Goal: Transaction & Acquisition: Register for event/course

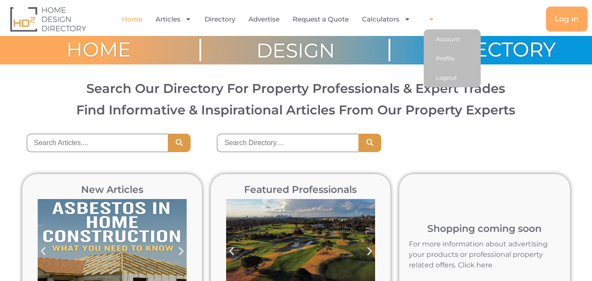
click at [431, 22] on span "Menu" at bounding box center [429, 18] width 11 height 15
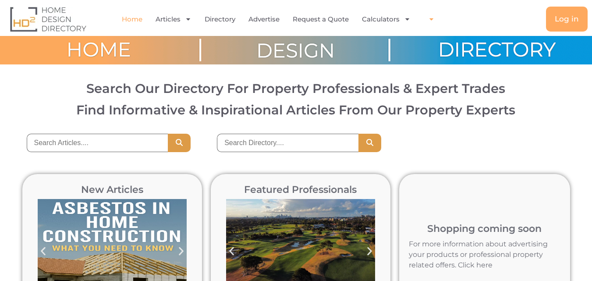
click at [431, 22] on span "Menu" at bounding box center [429, 18] width 11 height 15
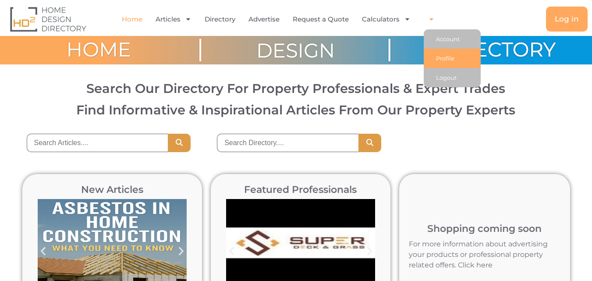
click at [448, 56] on link "Profile" at bounding box center [452, 58] width 57 height 19
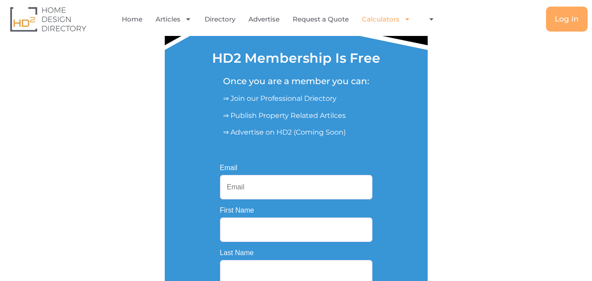
scroll to position [44, 0]
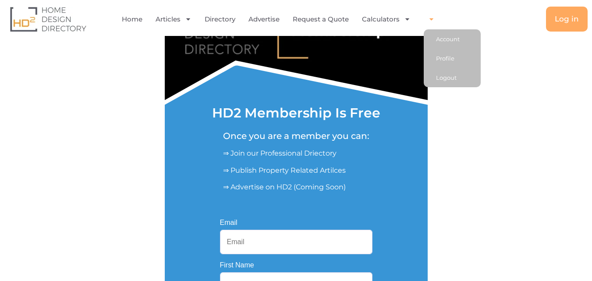
click at [430, 17] on icon "Menu" at bounding box center [431, 19] width 7 height 7
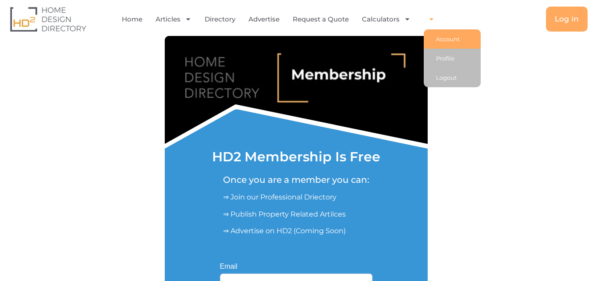
click at [442, 36] on link "Account" at bounding box center [452, 38] width 57 height 19
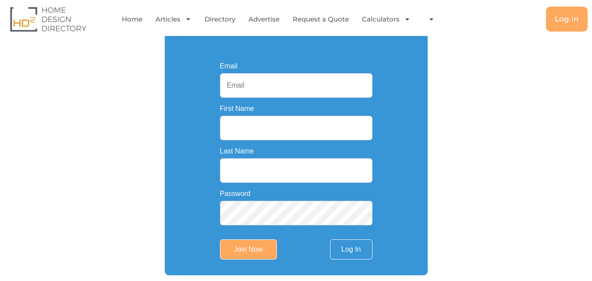
scroll to position [44, 0]
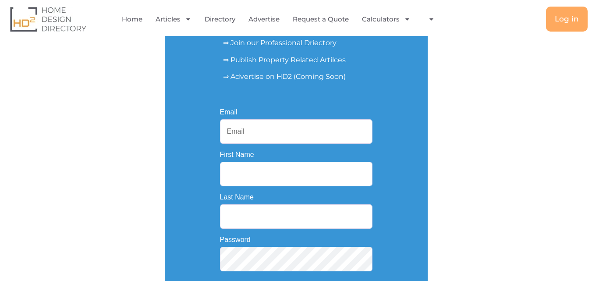
scroll to position [175, 0]
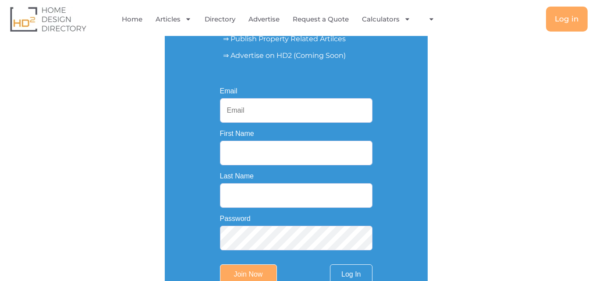
click at [284, 116] on input "Email" at bounding box center [296, 110] width 153 height 25
paste input "mgalucacladding@gmail.com"
type input "mgalucacladding@gmail.com"
click at [267, 160] on input "First Name" at bounding box center [296, 153] width 153 height 25
paste input "Angelika Grmusa"
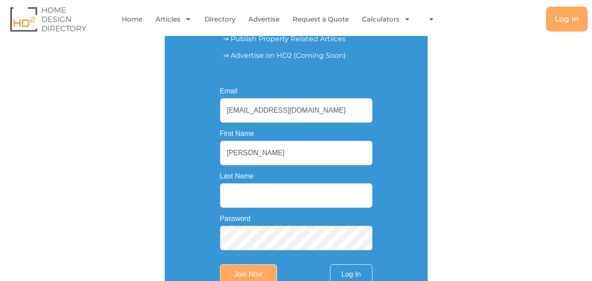
drag, startPoint x: 256, startPoint y: 154, endPoint x: 297, endPoint y: 154, distance: 40.8
click at [297, 154] on input "Angelika Grmusa" at bounding box center [296, 153] width 153 height 25
type input "Angelika Grmusa"
click at [283, 194] on input "Last Name" at bounding box center [296, 195] width 153 height 25
paste input "Grmusa"
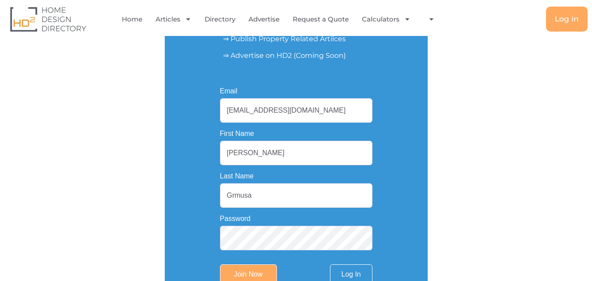
type input "Grmusa"
drag, startPoint x: 257, startPoint y: 154, endPoint x: 294, endPoint y: 156, distance: 36.4
click at [294, 156] on input "Angelika Grmusa" at bounding box center [296, 153] width 153 height 25
type input "Angelika"
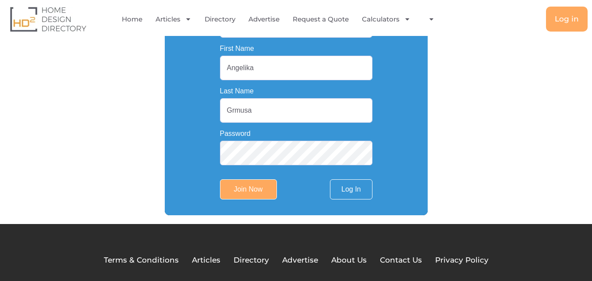
scroll to position [263, 0]
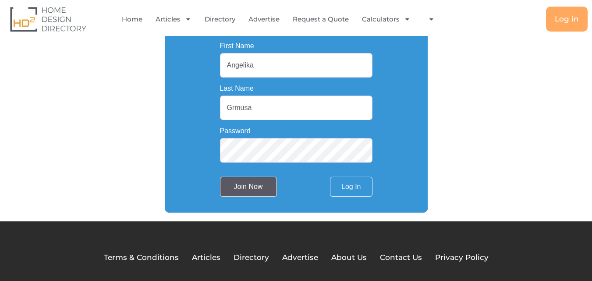
click at [252, 196] on input "Join Now" at bounding box center [248, 187] width 57 height 20
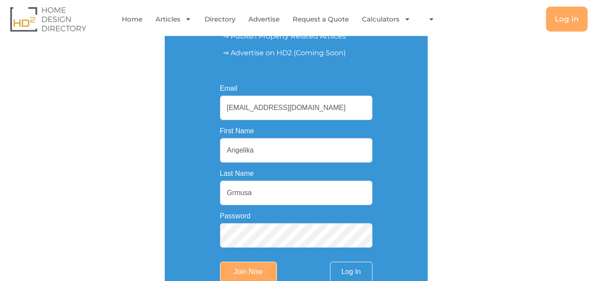
scroll to position [175, 0]
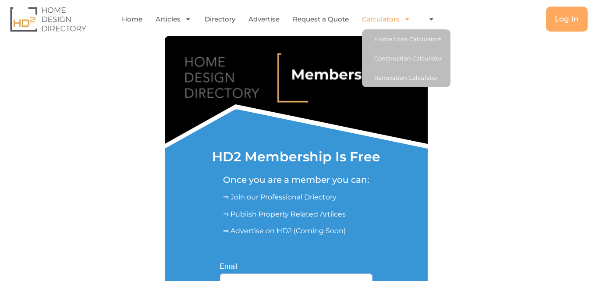
click at [437, 21] on li "Account Profile Logout" at bounding box center [429, 19] width 24 height 20
click at [429, 21] on icon "Menu" at bounding box center [431, 19] width 7 height 7
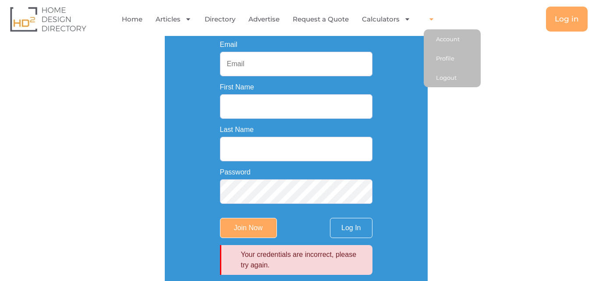
scroll to position [263, 0]
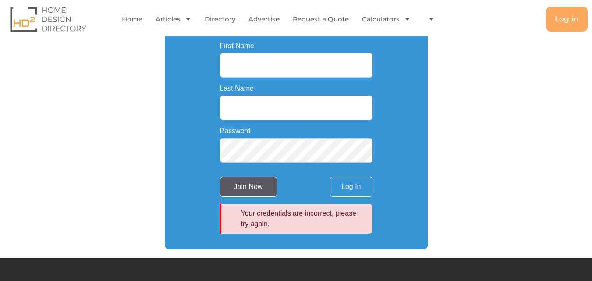
click at [259, 193] on input "Join Now" at bounding box center [248, 187] width 57 height 20
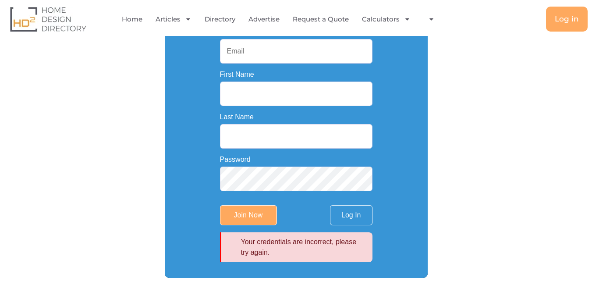
scroll to position [219, 0]
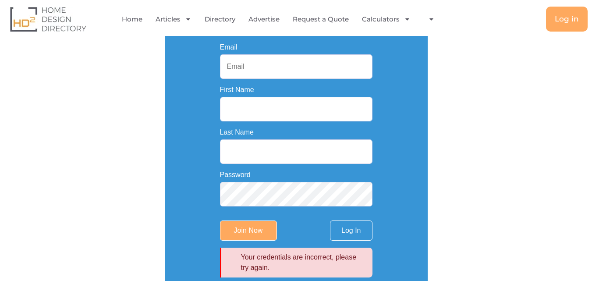
click at [278, 68] on input "Email" at bounding box center [296, 66] width 153 height 25
paste input "mgalucacladding@gmail.com"
type input "mgalucacladding@gmail.com"
click at [252, 117] on input "First Name" at bounding box center [296, 109] width 153 height 25
paste input "Angelika Grmusa"
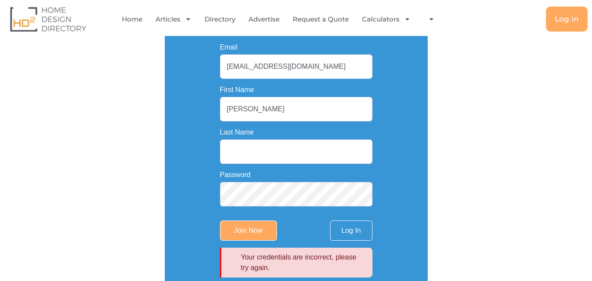
drag, startPoint x: 256, startPoint y: 109, endPoint x: 313, endPoint y: 115, distance: 56.4
click at [313, 115] on input "Angelika Grmusa" at bounding box center [296, 109] width 153 height 25
type input "Angelika Grmusa"
drag, startPoint x: 278, startPoint y: 150, endPoint x: 292, endPoint y: 131, distance: 24.1
click at [278, 150] on input "Last Name" at bounding box center [296, 151] width 153 height 25
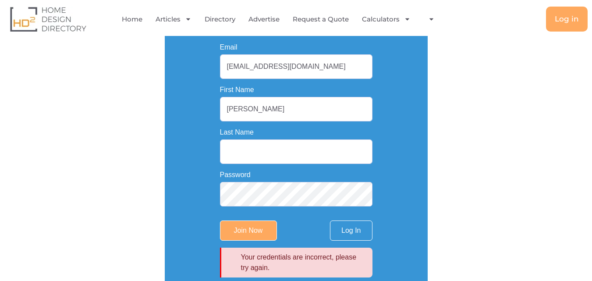
paste input "Grmusa"
type input "Grmusa"
click at [295, 118] on input "Angelika Grmusa" at bounding box center [296, 109] width 153 height 25
type input "Angelika"
click at [248, 231] on input "Join Now" at bounding box center [248, 230] width 57 height 20
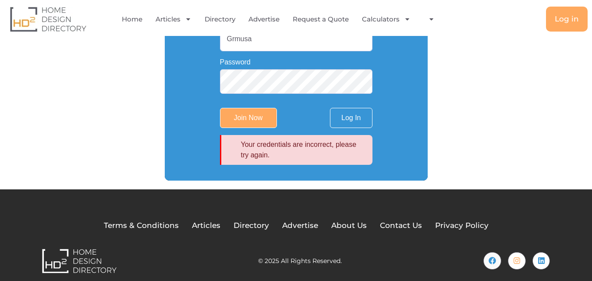
scroll to position [344, 0]
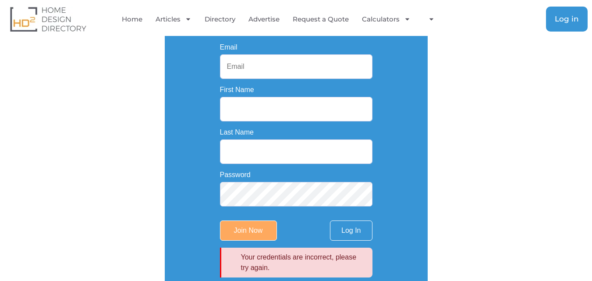
click at [567, 27] on link "Log in" at bounding box center [567, 19] width 42 height 25
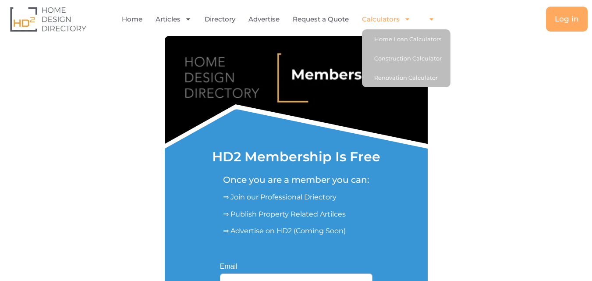
click at [433, 19] on icon "Menu" at bounding box center [431, 19] width 7 height 7
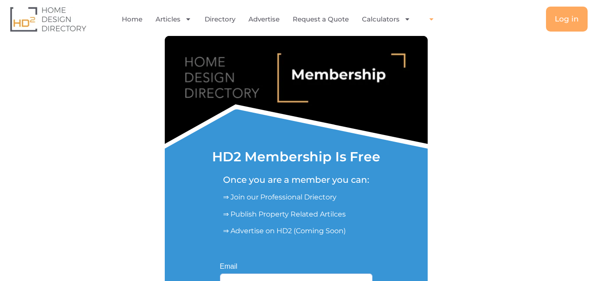
click at [433, 21] on icon "Menu" at bounding box center [431, 19] width 7 height 7
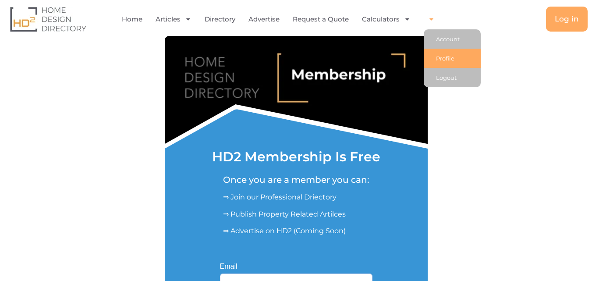
click at [442, 59] on link "Profile" at bounding box center [452, 58] width 57 height 19
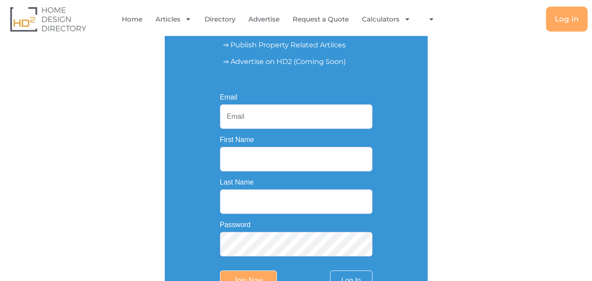
scroll to position [175, 0]
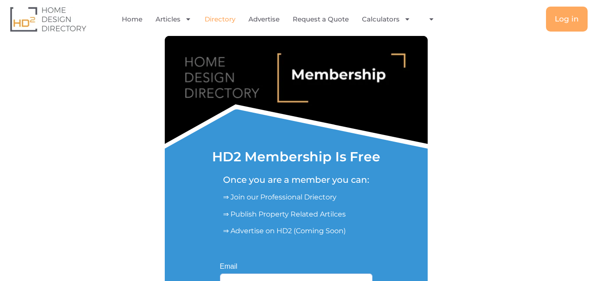
click at [233, 16] on link "Directory" at bounding box center [220, 19] width 31 height 20
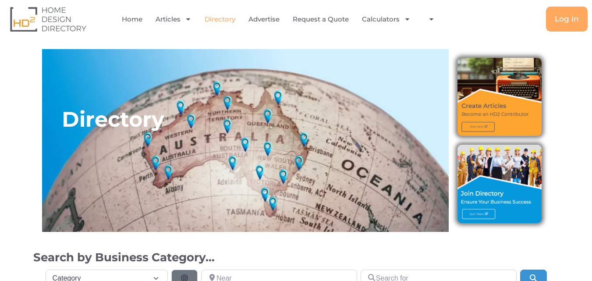
click at [506, 186] on img at bounding box center [500, 184] width 84 height 78
click at [482, 216] on img at bounding box center [500, 184] width 84 height 78
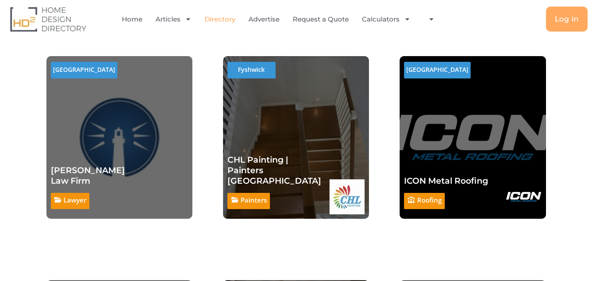
scroll to position [526, 0]
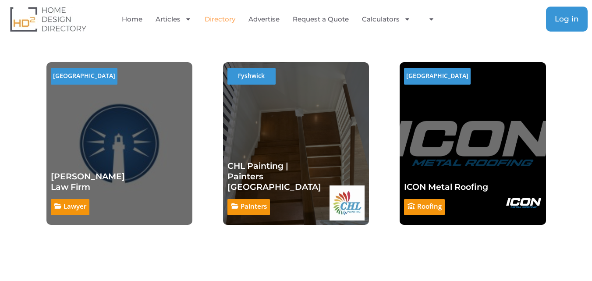
click at [549, 21] on link "Log in" at bounding box center [567, 19] width 42 height 25
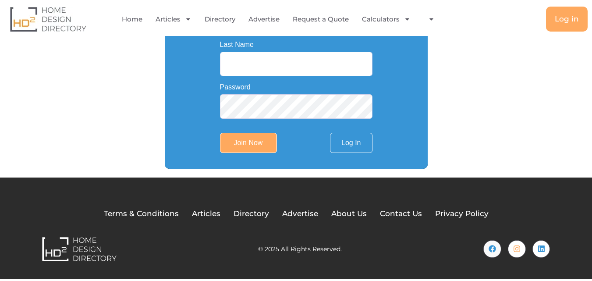
scroll to position [175, 0]
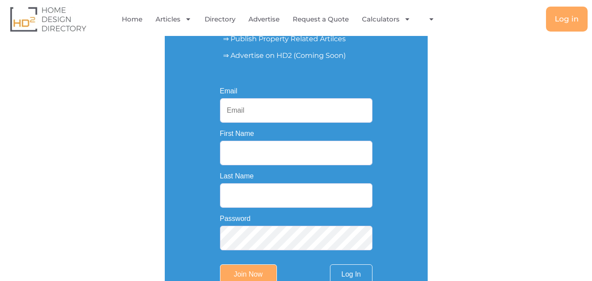
click at [250, 108] on input "Email" at bounding box center [296, 110] width 153 height 25
type input "[EMAIL_ADDRESS][DOMAIN_NAME]"
click at [277, 152] on input "First Name" at bounding box center [296, 153] width 153 height 25
type input "Angelika"
click at [275, 196] on input "Last Name" at bounding box center [296, 195] width 153 height 25
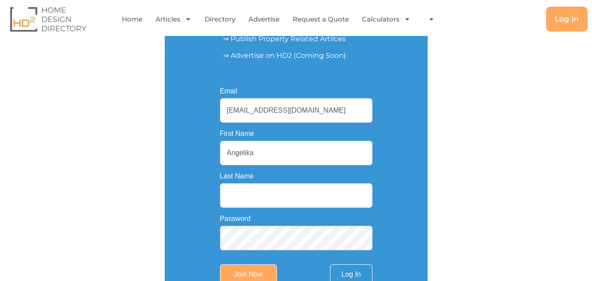
type input "Grmusa"
click at [261, 277] on input "Join Now" at bounding box center [248, 274] width 57 height 20
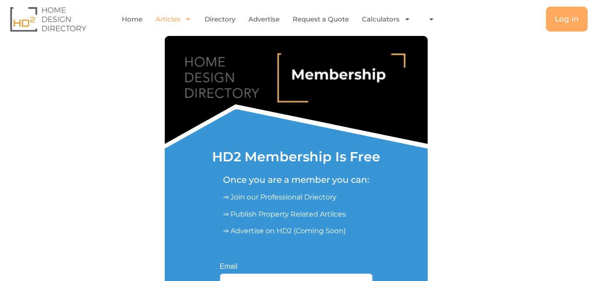
click at [174, 21] on link "Articles" at bounding box center [174, 19] width 36 height 20
click at [169, 23] on link "Articles" at bounding box center [174, 19] width 36 height 20
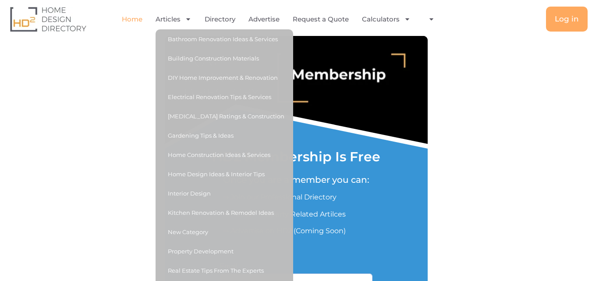
click at [124, 29] on link "Home" at bounding box center [132, 19] width 21 height 20
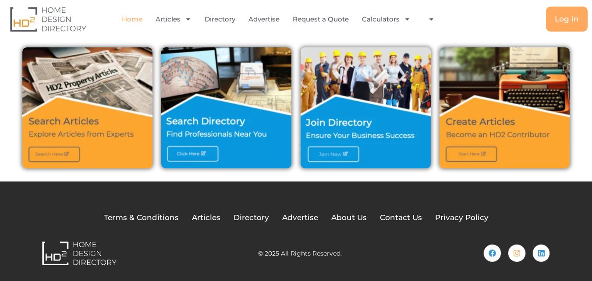
scroll to position [313, 0]
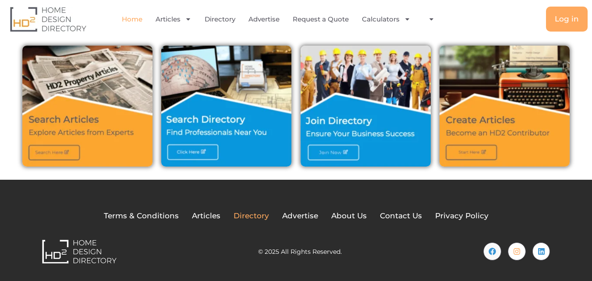
click at [261, 220] on span "Directory" at bounding box center [252, 215] width 36 height 11
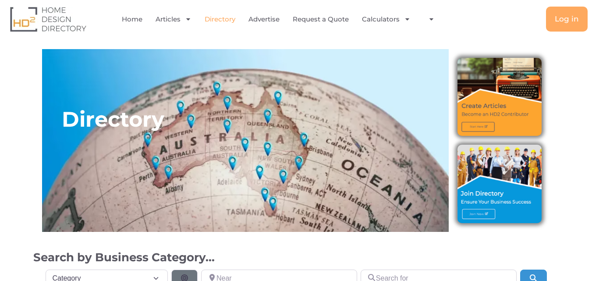
click at [480, 215] on img at bounding box center [500, 184] width 84 height 78
